Goal: Task Accomplishment & Management: Manage account settings

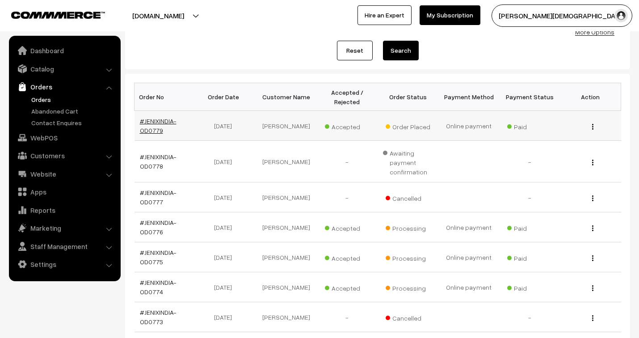
scroll to position [99, 0]
click at [152, 119] on link "#JENIXINDIA-OD0779" at bounding box center [158, 125] width 37 height 17
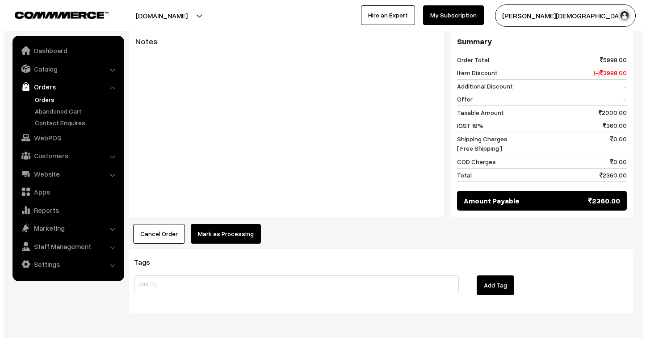
scroll to position [410, 0]
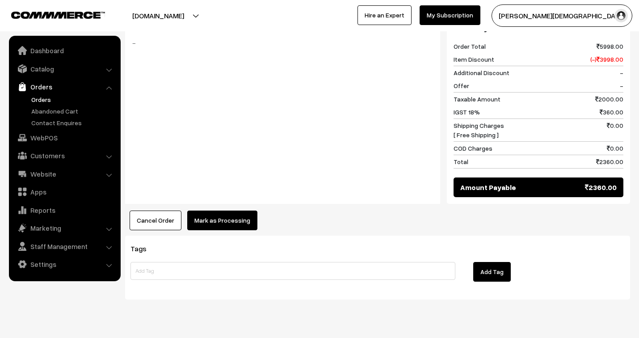
click at [235, 210] on button "Mark as Processing" at bounding box center [222, 220] width 70 height 20
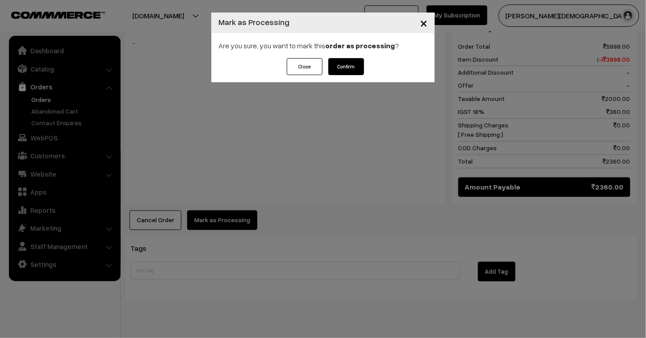
click at [342, 69] on button "Confirm" at bounding box center [346, 66] width 36 height 17
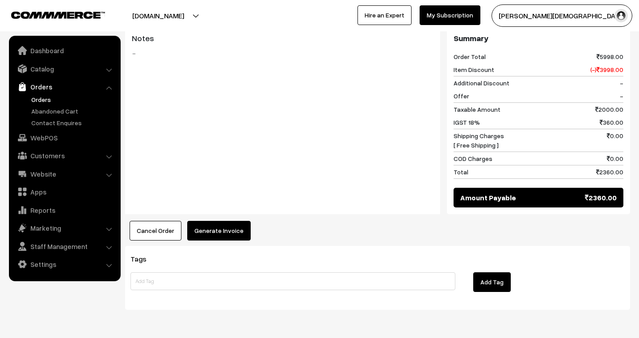
scroll to position [397, 0]
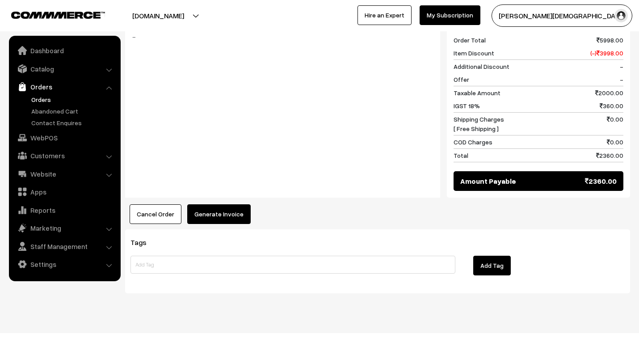
click at [226, 204] on button "Generate Invoice" at bounding box center [218, 214] width 63 height 20
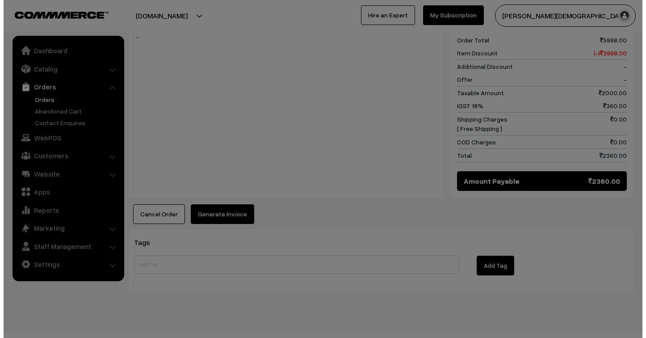
scroll to position [398, 0]
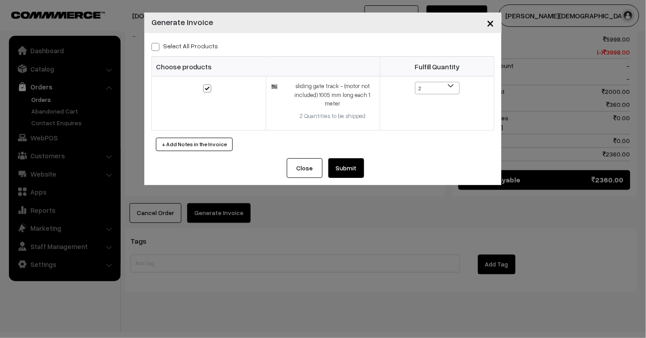
click at [352, 166] on button "Submit" at bounding box center [346, 168] width 36 height 20
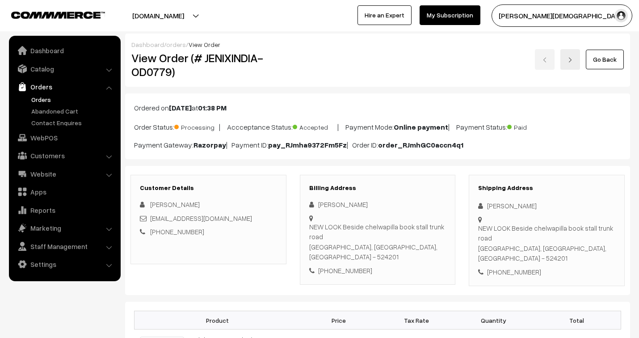
click at [175, 43] on link "orders" at bounding box center [176, 45] width 20 height 8
